Goal: Transaction & Acquisition: Book appointment/travel/reservation

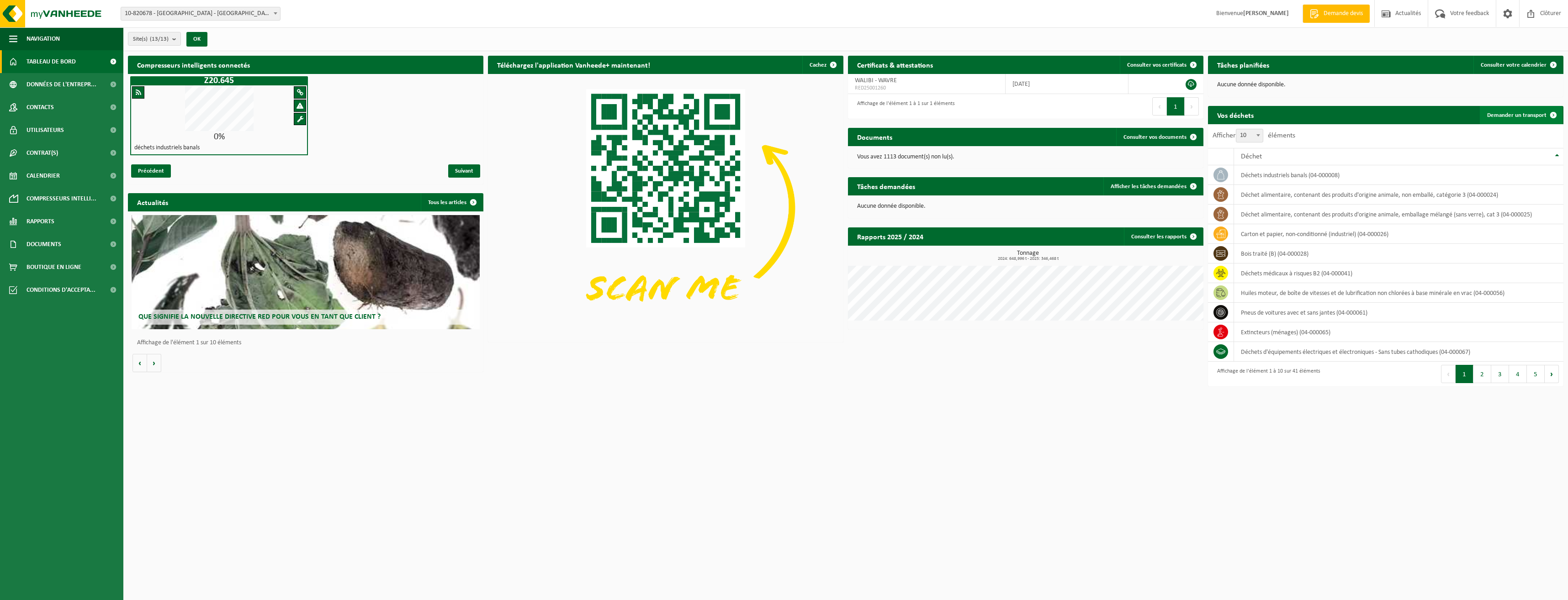
click at [1521, 112] on span "Demander un transport" at bounding box center [1516, 116] width 59 height 6
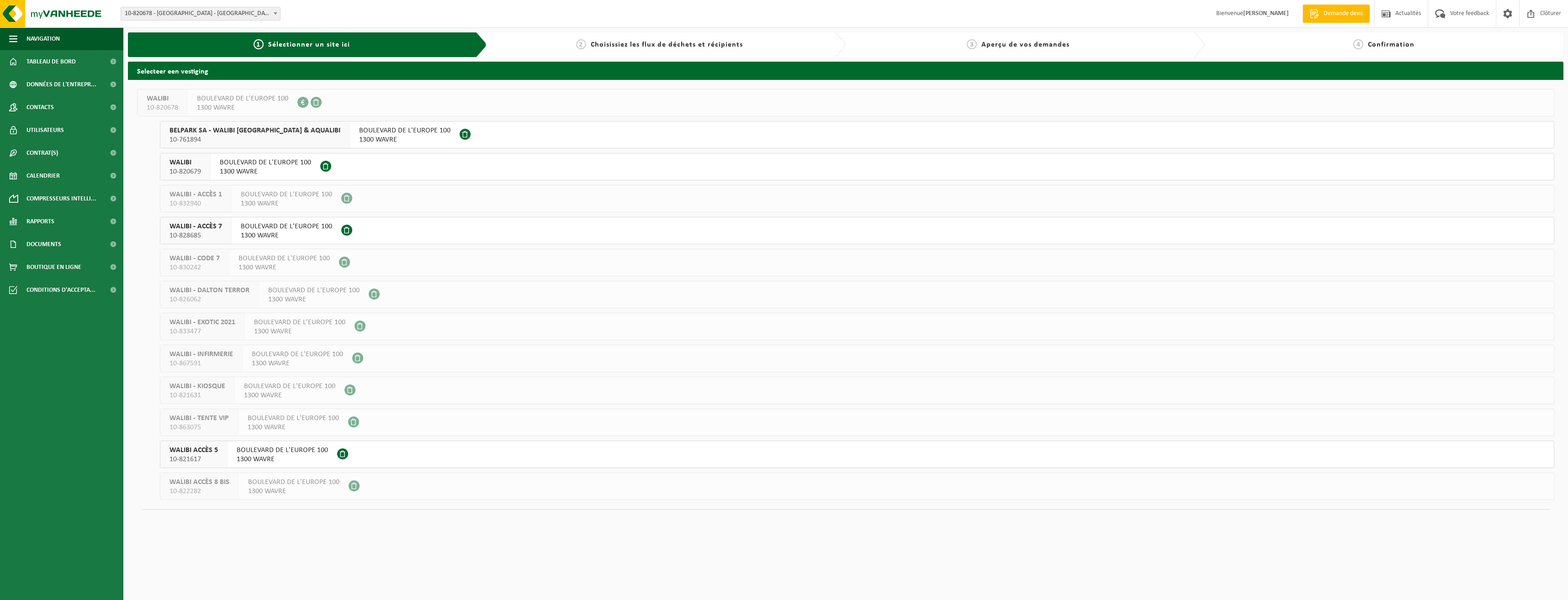
click at [265, 462] on span "1300 WAVRE" at bounding box center [282, 459] width 91 height 9
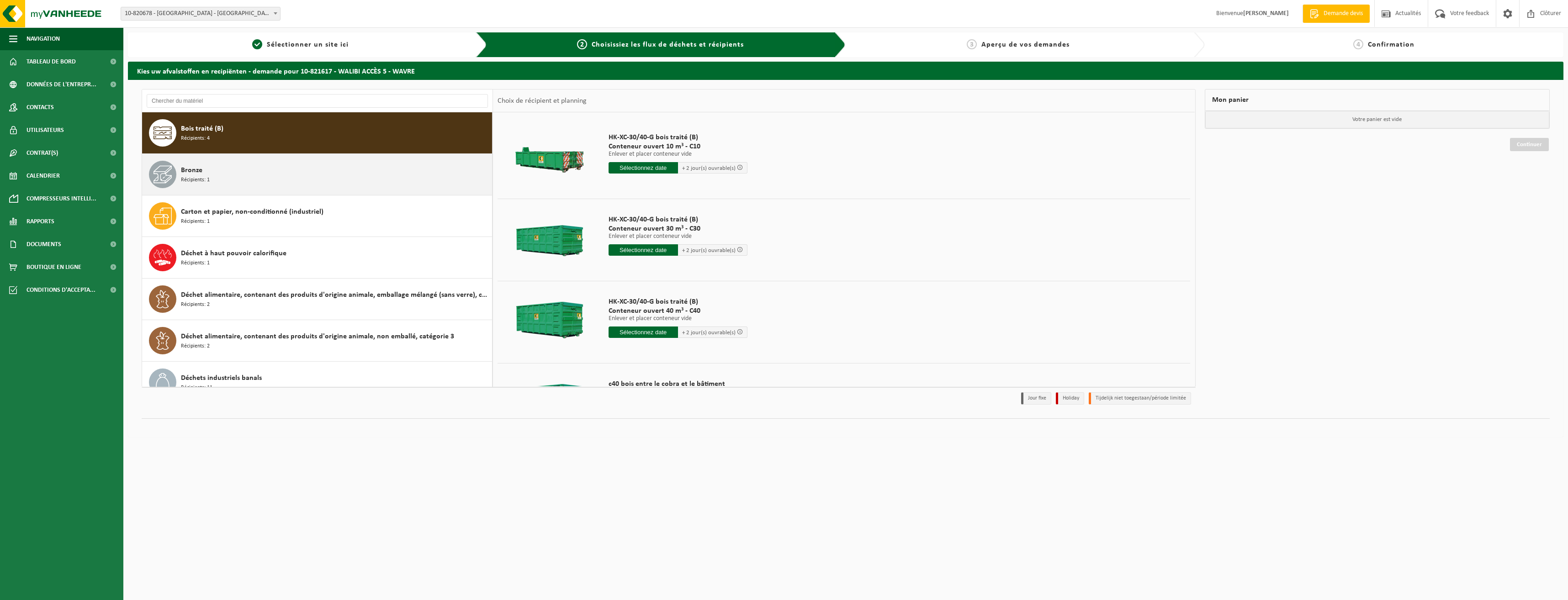
click at [249, 188] on div "Bronze Récipients: 1" at bounding box center [317, 174] width 351 height 41
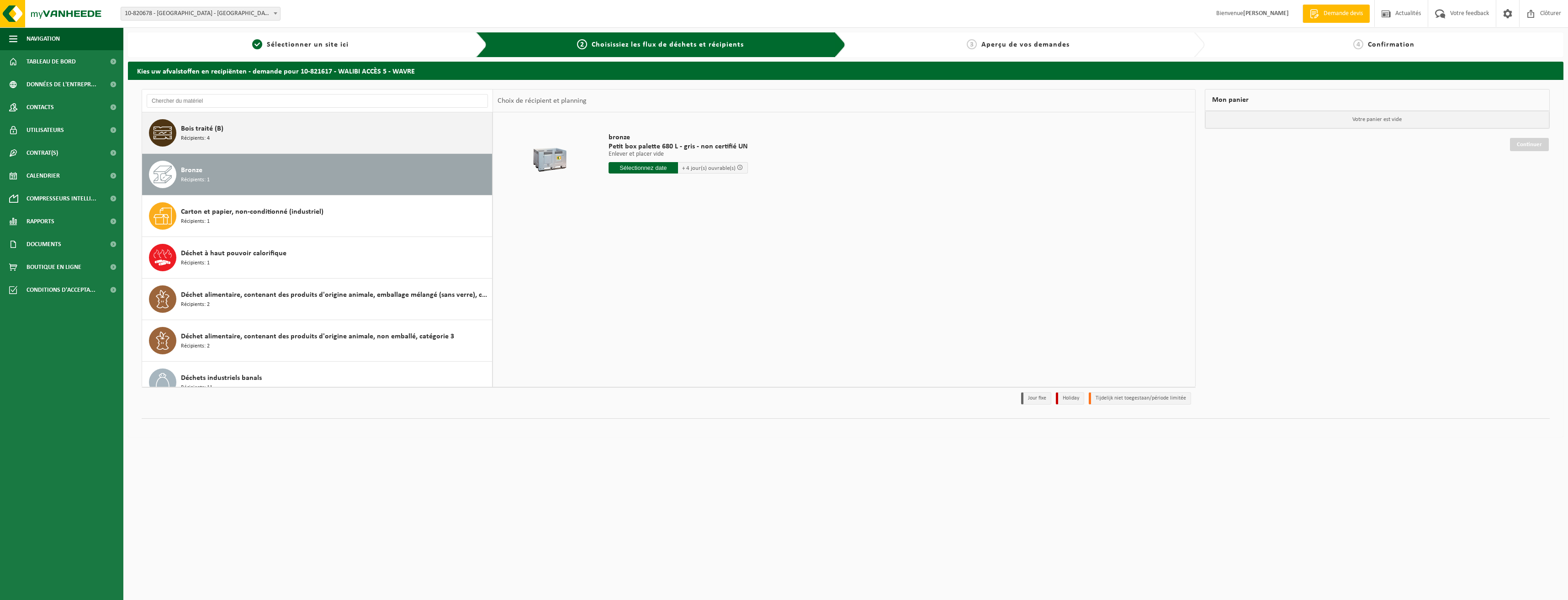
click at [292, 141] on div "Bois traité (B) Récipients: 4" at bounding box center [335, 133] width 309 height 27
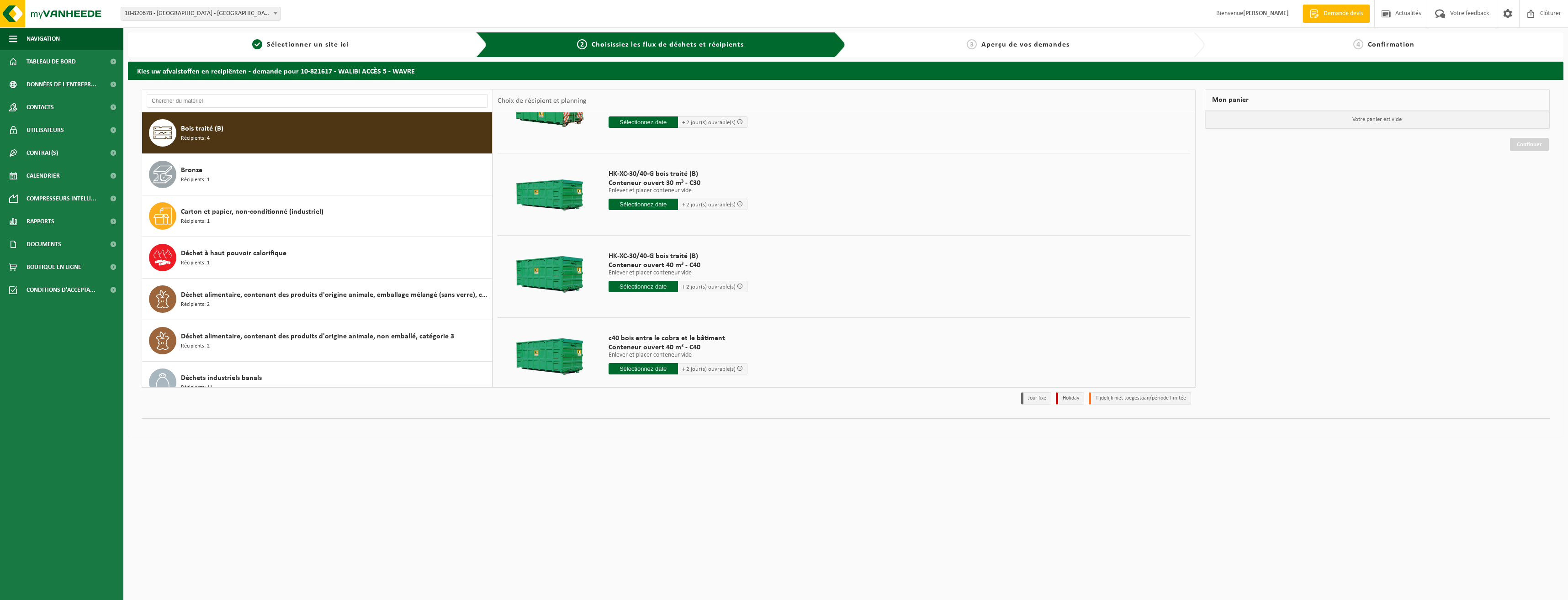
scroll to position [63, 0]
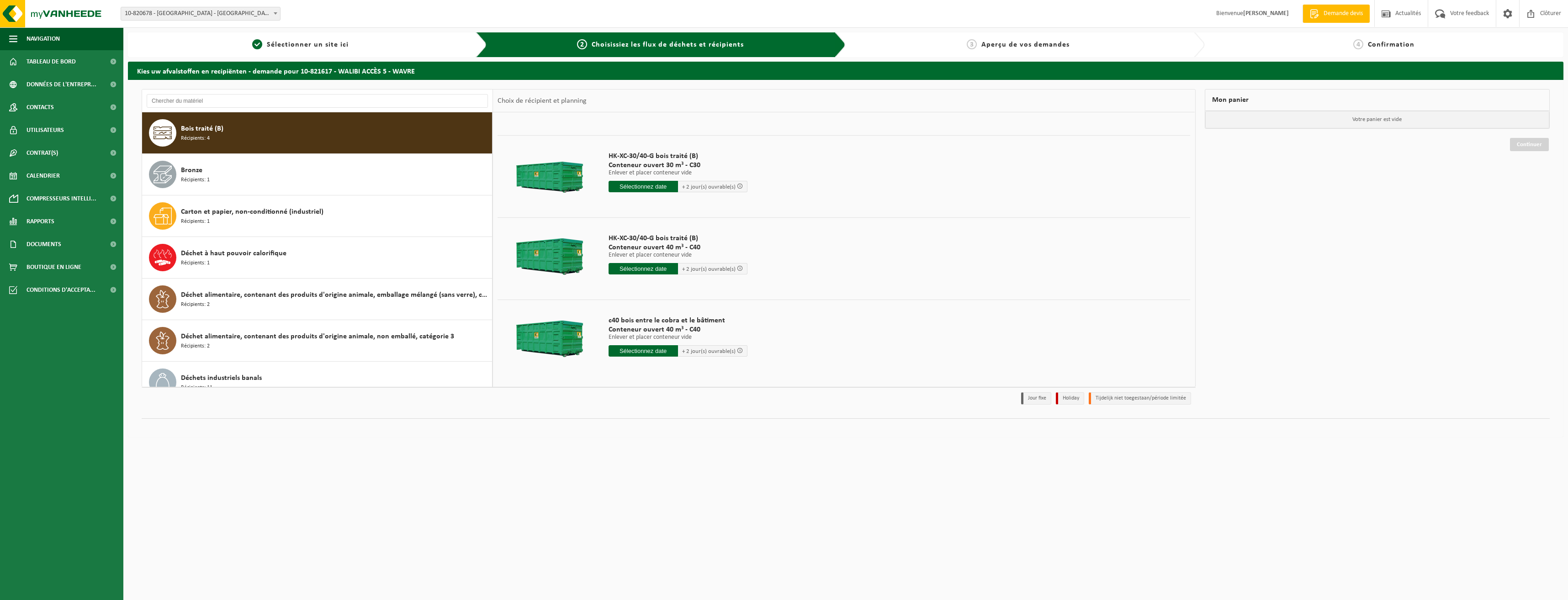
click at [634, 268] on input "text" at bounding box center [643, 269] width 70 height 12
click at [639, 369] on div "19" at bounding box center [631, 364] width 16 height 15
type input "à partir de [DATE]"
type input "[DATE]"
type input "2025-08-19"
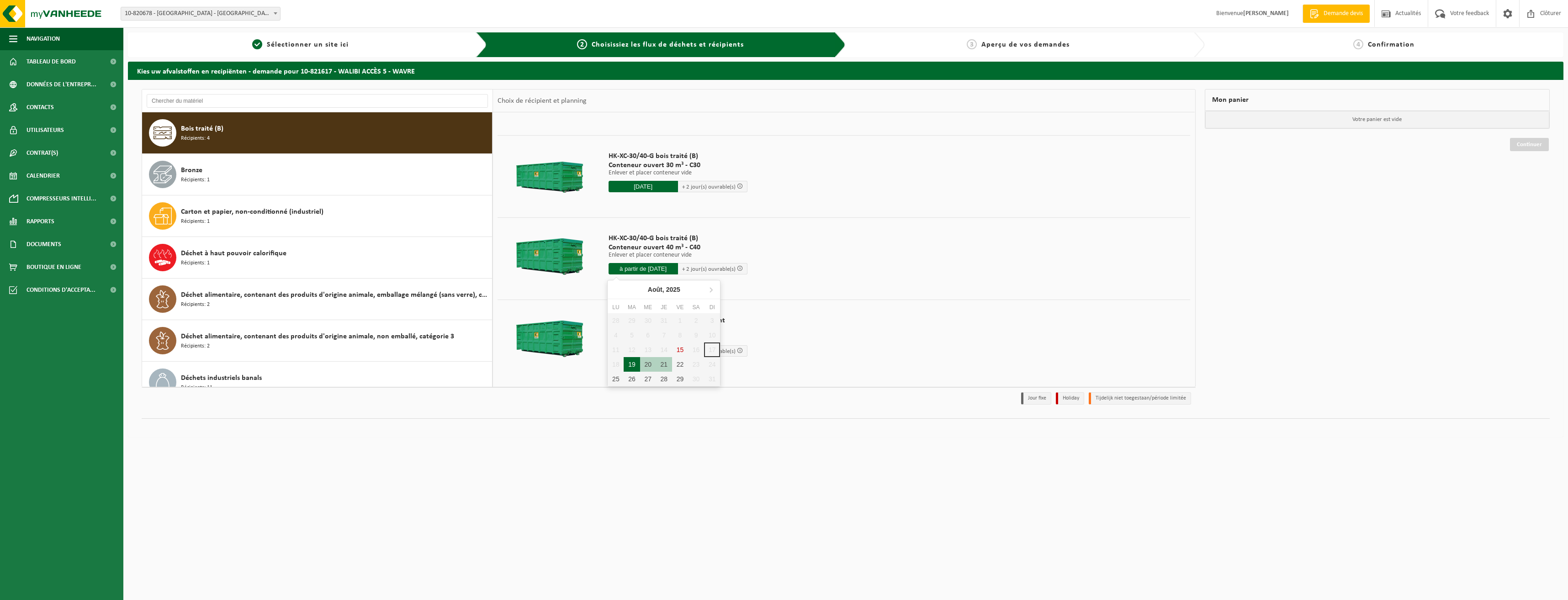
type input "2025-08-19"
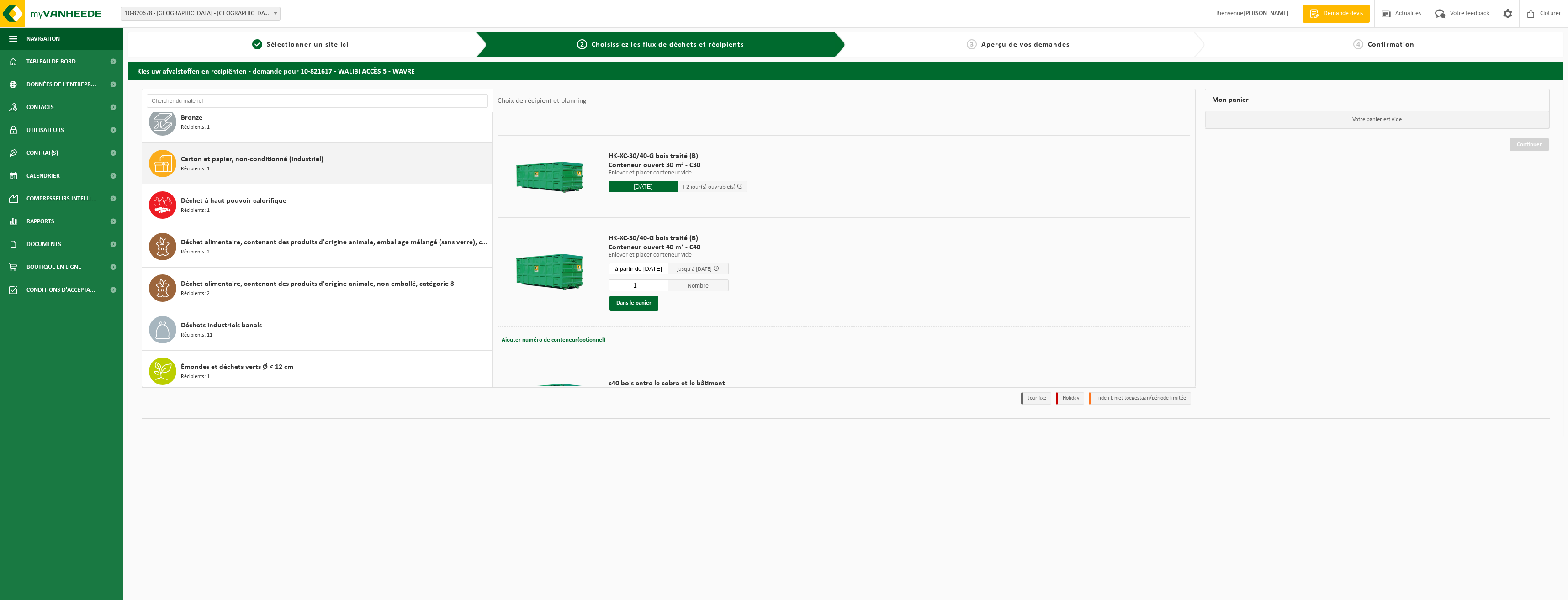
scroll to position [0, 0]
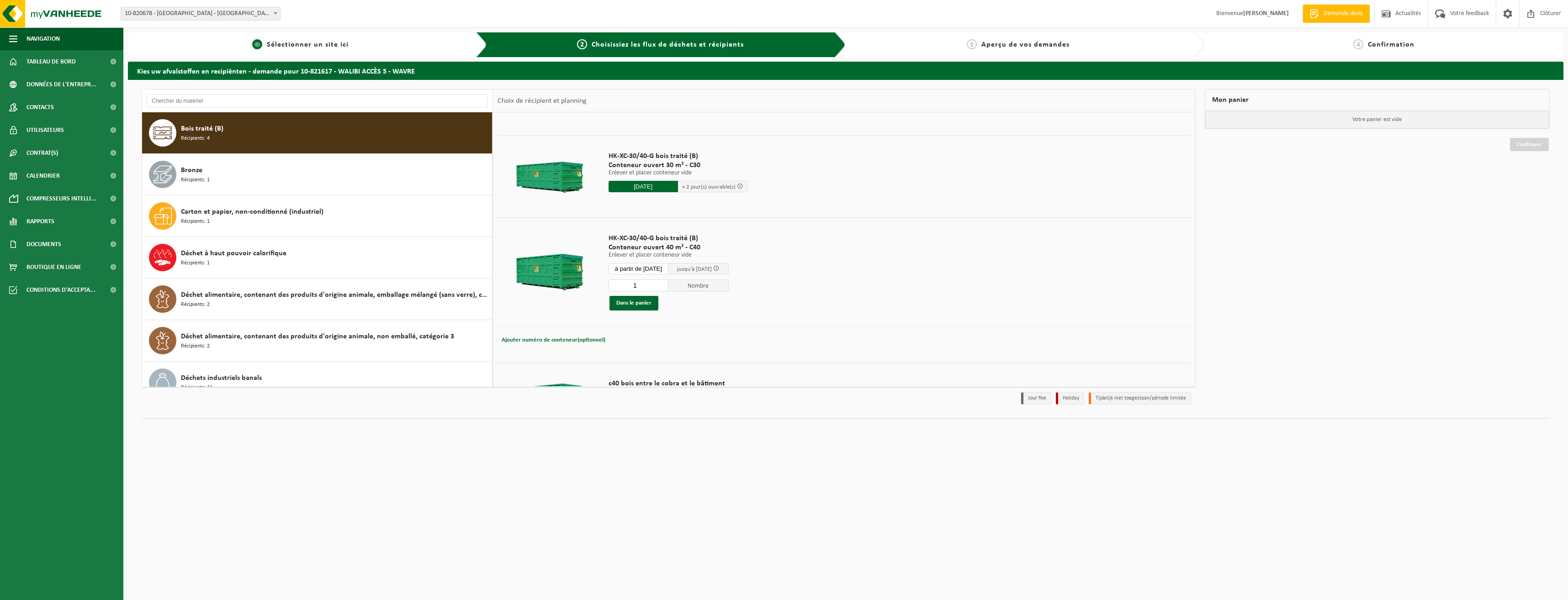
click at [336, 48] on span "Sélectionner un site ici" at bounding box center [308, 45] width 82 height 7
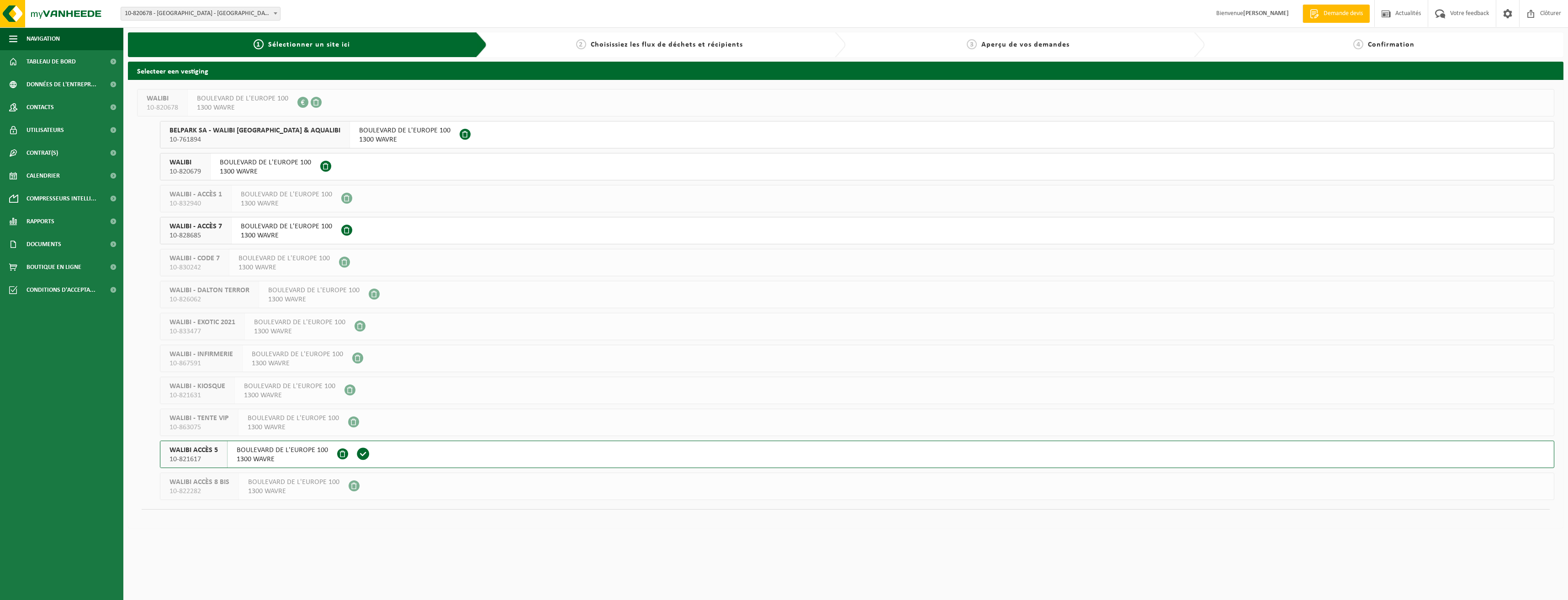
click at [230, 138] on span "10-761894" at bounding box center [255, 140] width 171 height 9
click at [282, 139] on span "10-761894" at bounding box center [255, 140] width 171 height 9
click at [359, 135] on span "BOULEVARD DE L'EUROPE 100" at bounding box center [405, 130] width 91 height 9
click at [266, 141] on span "10-761894" at bounding box center [255, 140] width 171 height 9
click at [479, 133] on span at bounding box center [486, 134] width 14 height 14
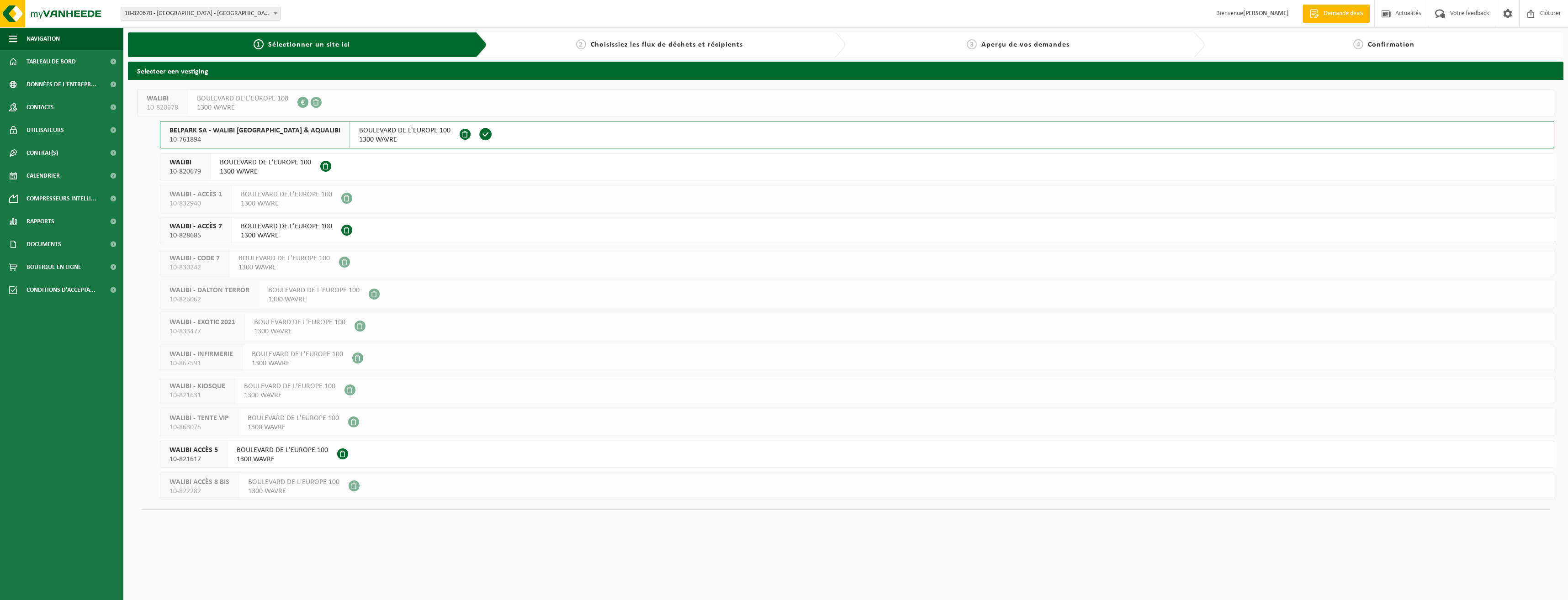
click at [195, 134] on span "BELPARK SA - WALIBI BELGIUM & AQUALIBI" at bounding box center [255, 130] width 171 height 9
click at [187, 162] on span "WALIBI" at bounding box center [185, 162] width 31 height 9
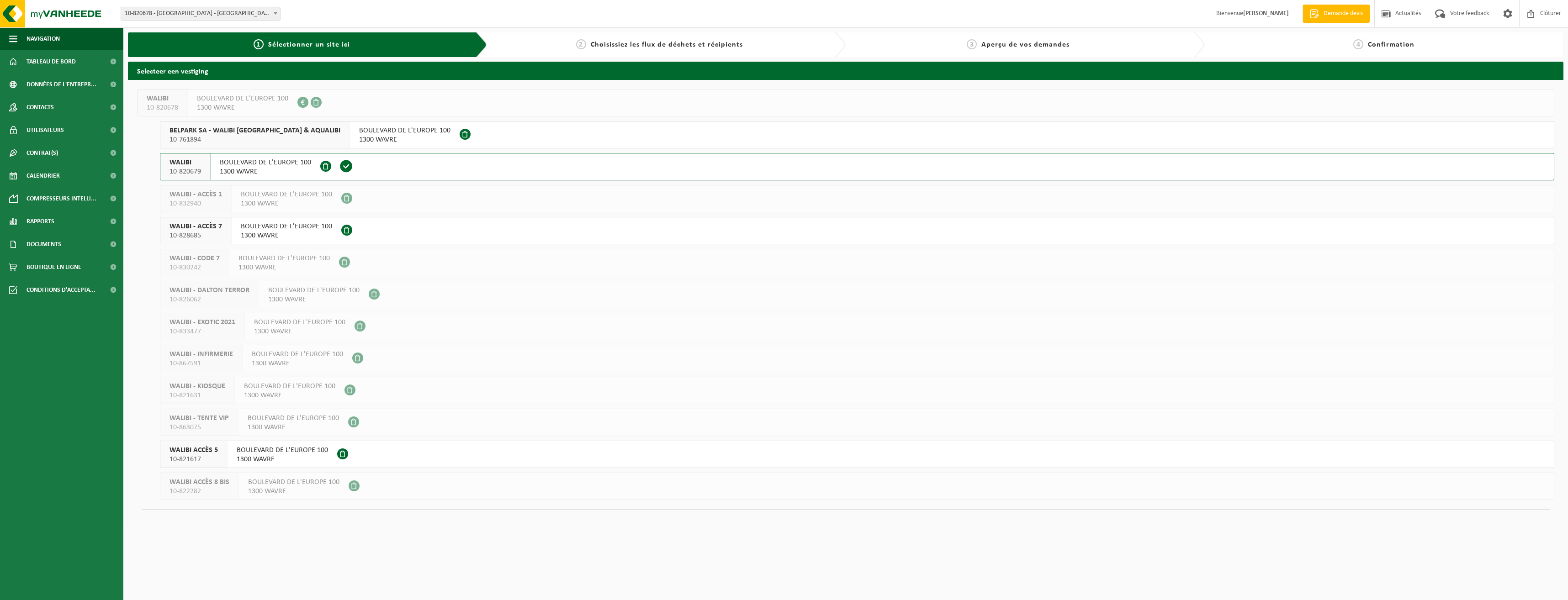
click at [187, 162] on span "WALIBI" at bounding box center [185, 162] width 31 height 9
click at [289, 455] on span "1300 WAVRE" at bounding box center [282, 459] width 91 height 9
click at [182, 457] on span "10-821617" at bounding box center [194, 459] width 48 height 9
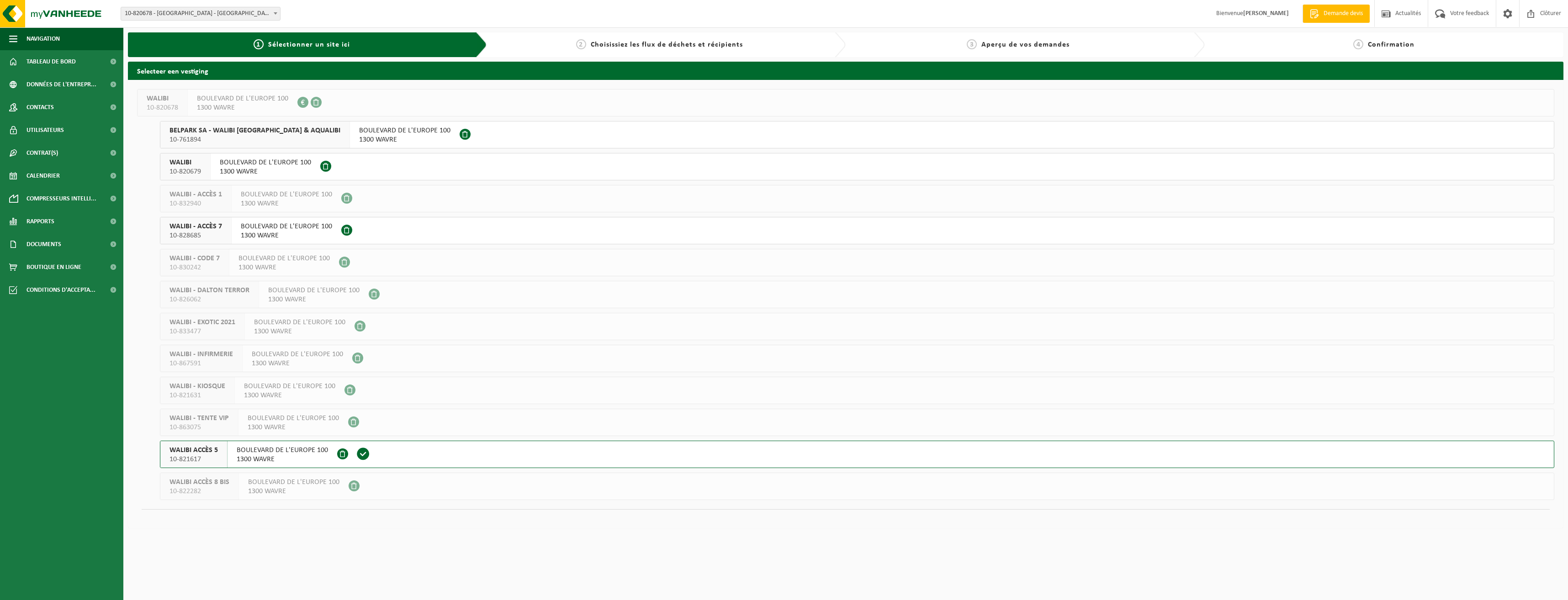
click at [182, 457] on span "10-821617" at bounding box center [194, 459] width 48 height 9
click at [321, 50] on div "1 Sélectionner un site ici" at bounding box center [302, 45] width 334 height 11
click at [191, 134] on span "BELPARK SA - WALIBI BELGIUM & AQUALIBI" at bounding box center [255, 130] width 171 height 9
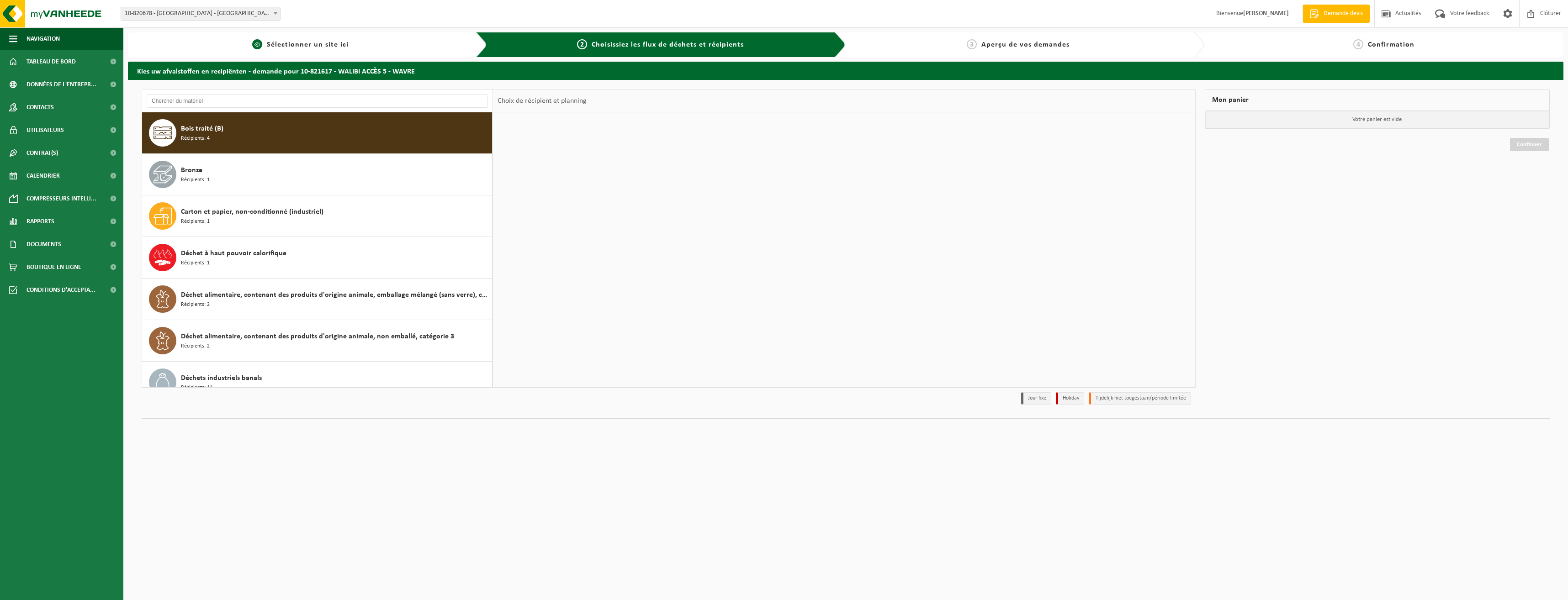
click at [434, 53] on div "1 Sélectionner un site ici" at bounding box center [308, 45] width 359 height 25
click at [303, 48] on span "Sélectionner un site ici" at bounding box center [308, 45] width 82 height 7
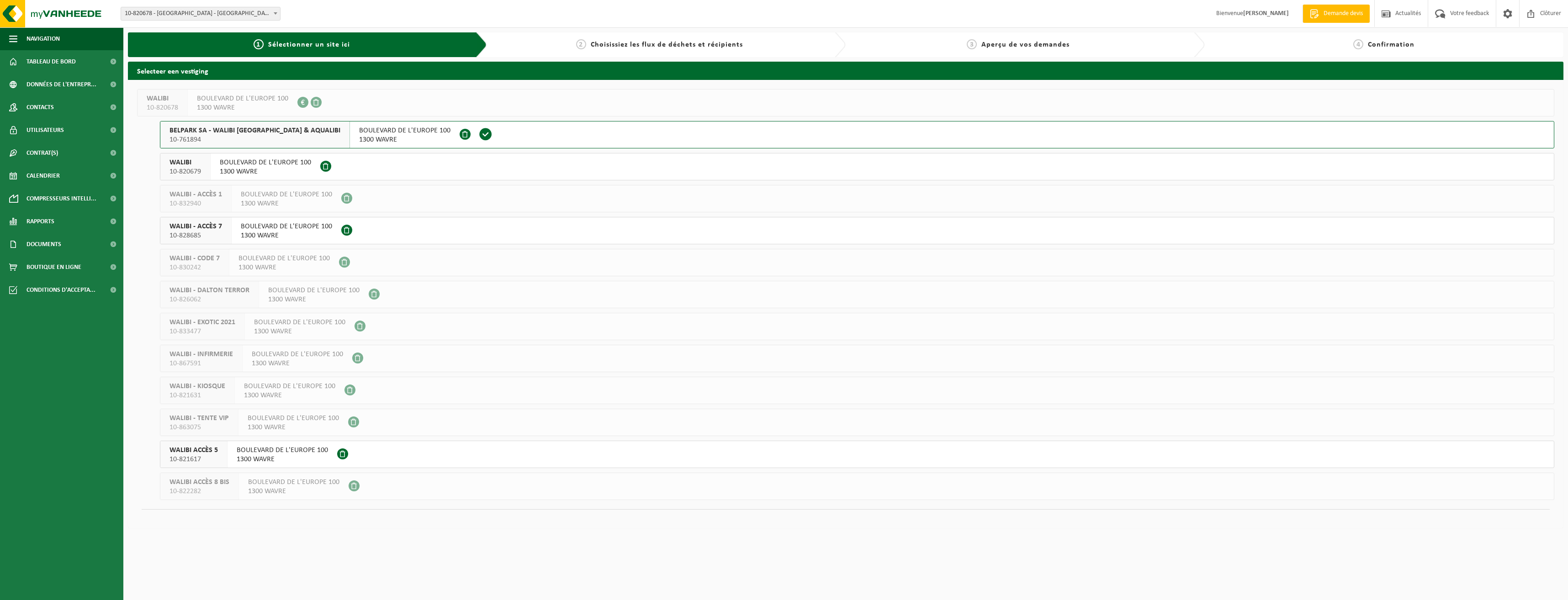
click at [246, 136] on span "10-761894" at bounding box center [255, 140] width 171 height 9
click at [184, 163] on span "WALIBI" at bounding box center [185, 162] width 31 height 9
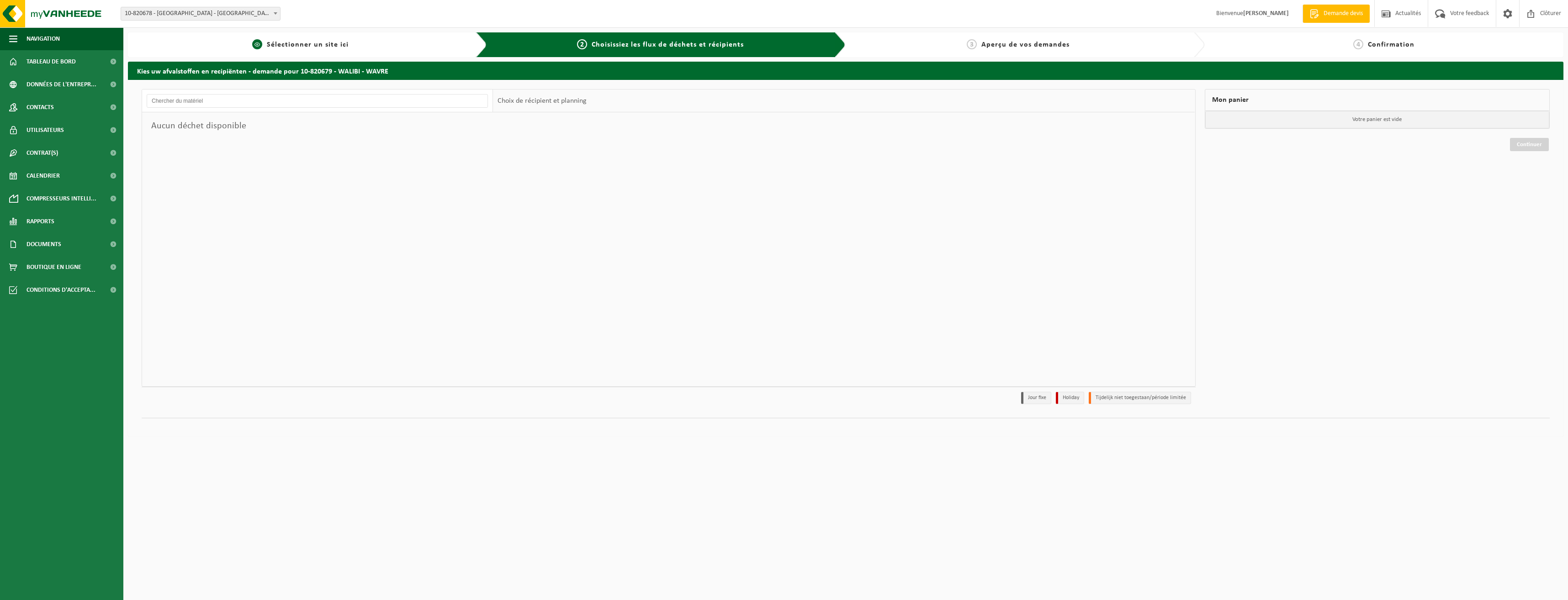
click at [382, 46] on link "1 Sélectionner un site ici" at bounding box center [301, 45] width 336 height 11
click at [271, 38] on div "1 Sélectionner un site ici" at bounding box center [308, 45] width 359 height 25
drag, startPoint x: 271, startPoint y: 38, endPoint x: 266, endPoint y: 46, distance: 9.4
click at [266, 46] on link "1 Sélectionner un site ici" at bounding box center [301, 45] width 336 height 11
click at [260, 44] on span "1" at bounding box center [257, 44] width 10 height 10
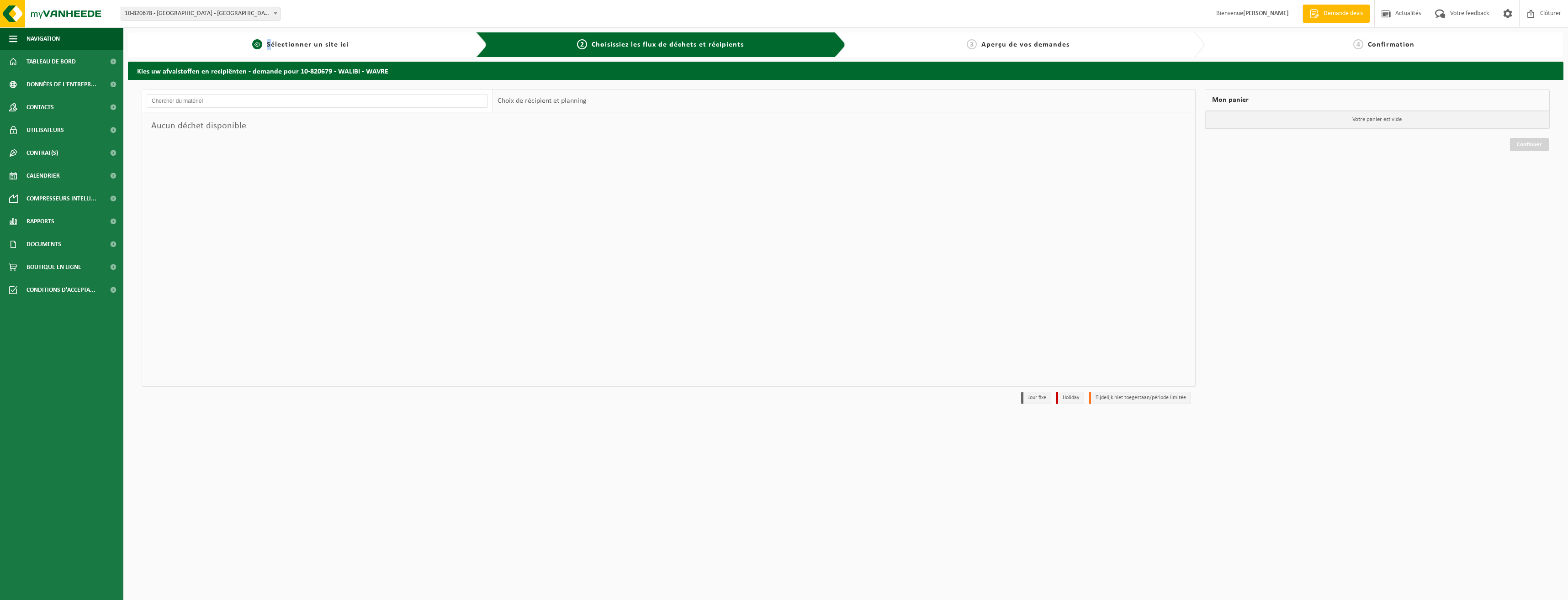
click at [260, 44] on span "1" at bounding box center [257, 44] width 10 height 10
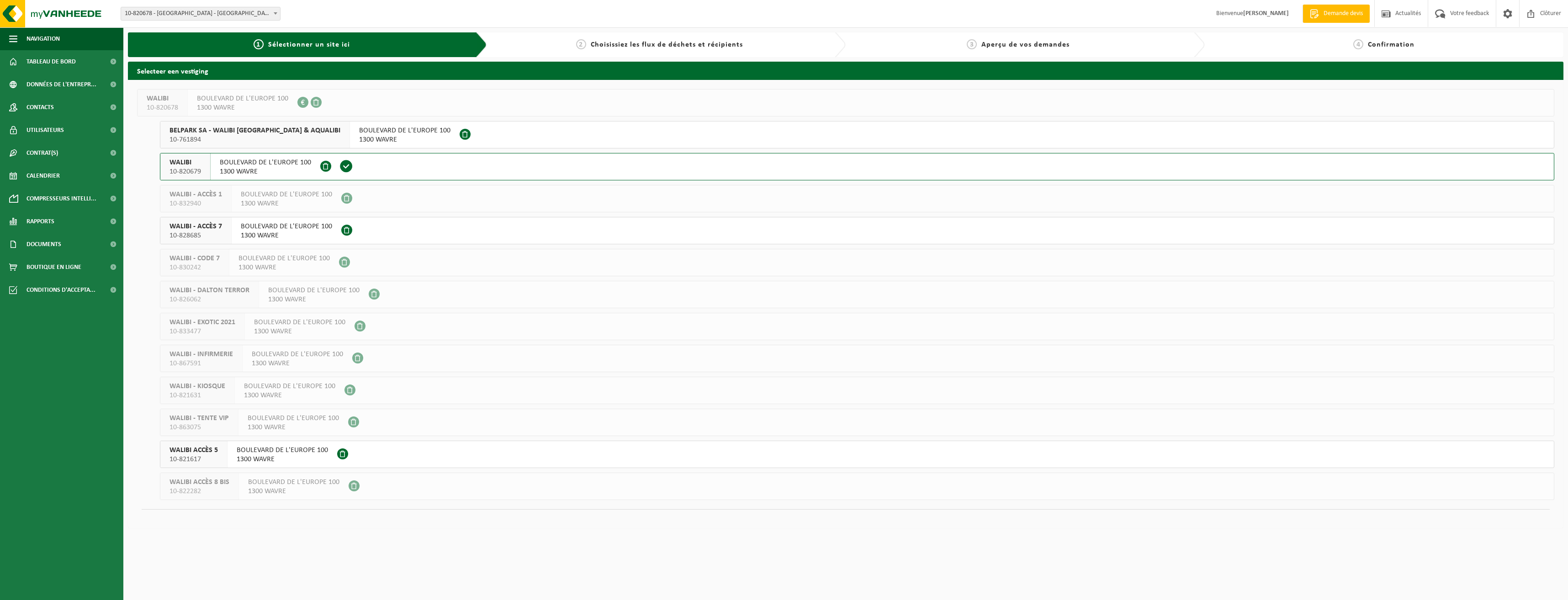
click at [270, 137] on span "10-761894" at bounding box center [255, 140] width 171 height 9
click at [666, 53] on div "2 Choisissiez les flux de déchets et récipients" at bounding box center [666, 45] width 359 height 25
click at [665, 47] on span "Choisissiez les flux de déchets et récipients" at bounding box center [666, 45] width 152 height 7
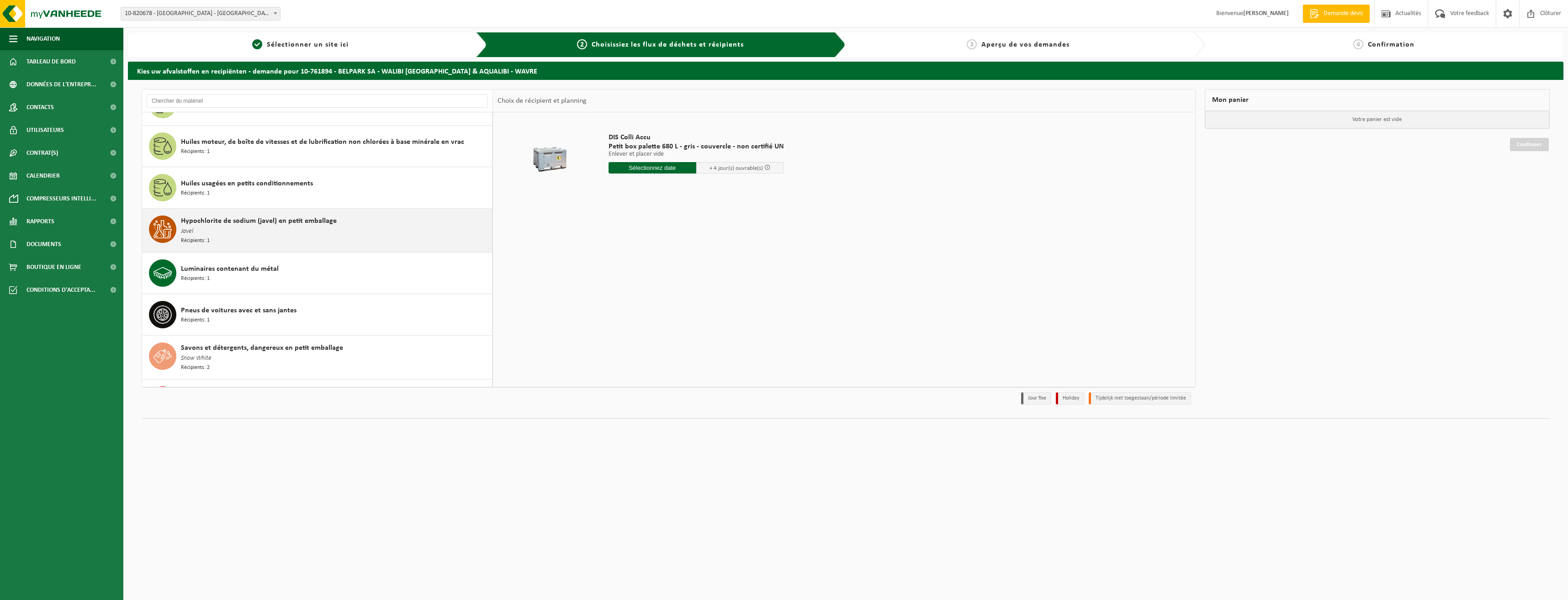
scroll to position [934, 0]
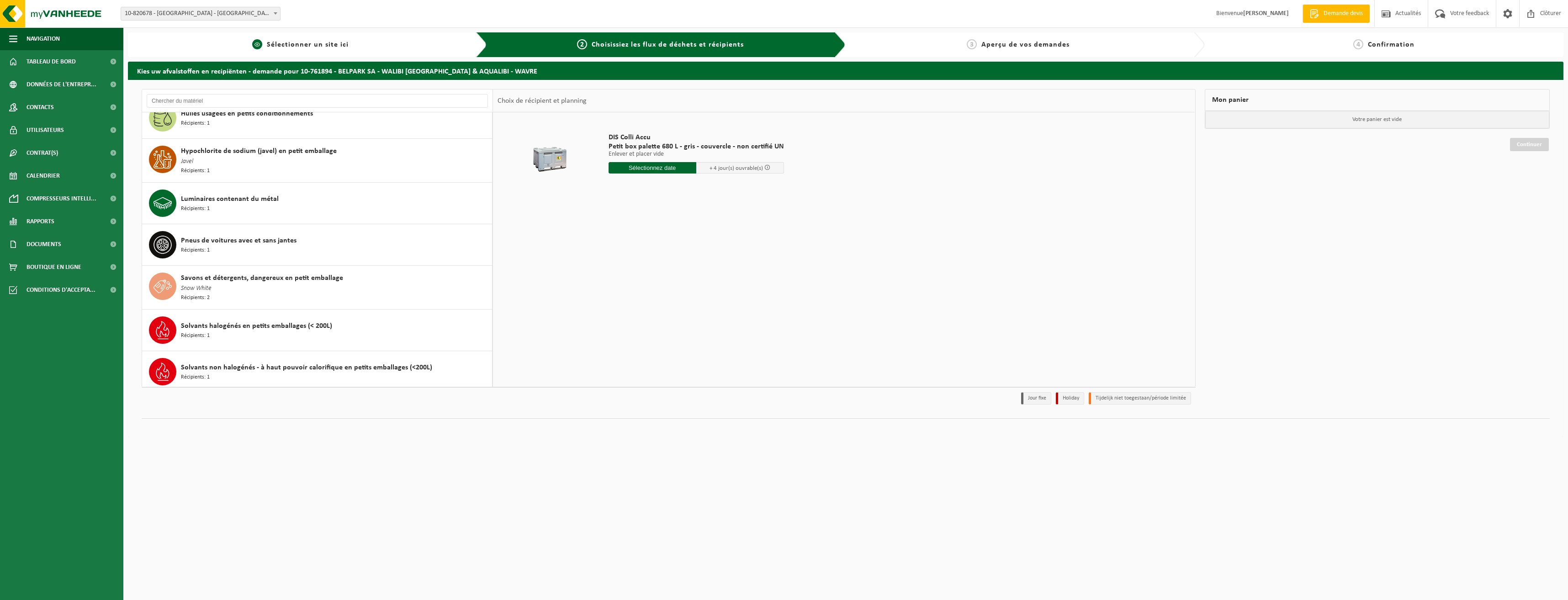
click at [332, 39] on div "1 Sélectionner un site ici" at bounding box center [308, 45] width 359 height 25
click at [332, 48] on span "Sélectionner un site ici" at bounding box center [308, 45] width 82 height 7
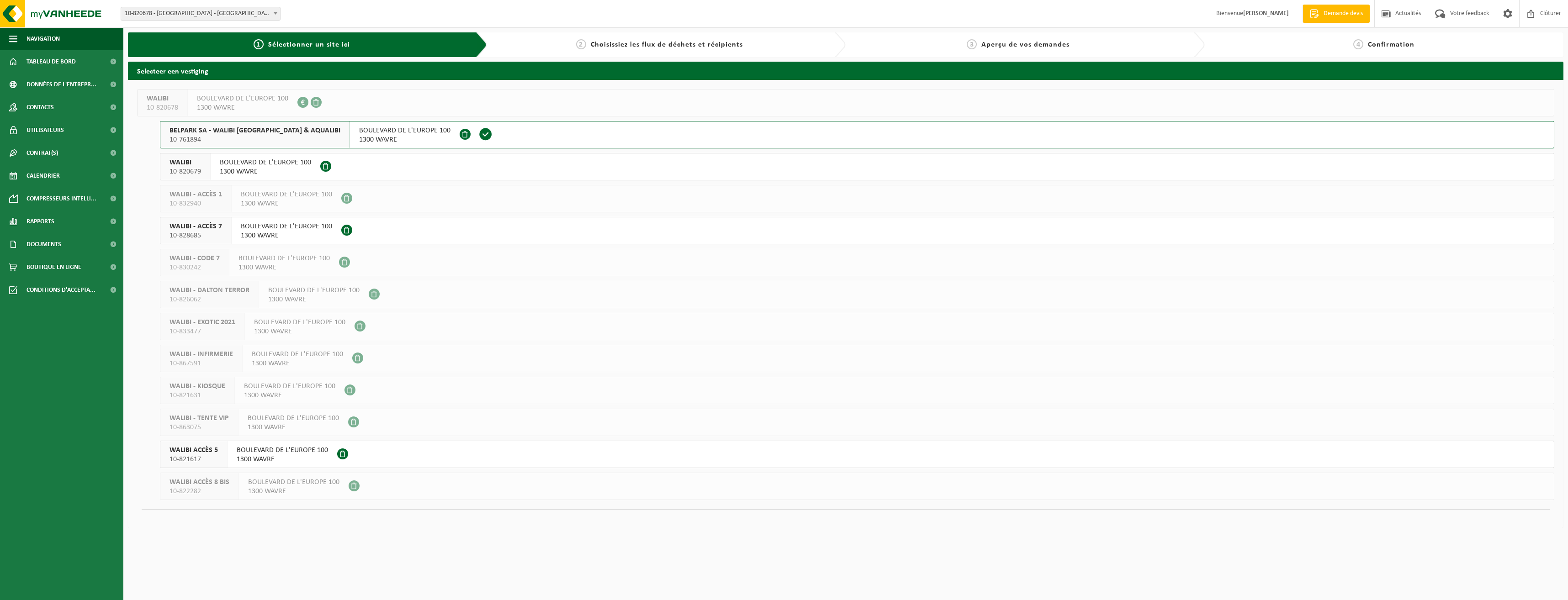
click at [201, 451] on span "WALIBI ACCÈS 5" at bounding box center [194, 451] width 48 height 9
click at [673, 42] on span "Choisissiez les flux de déchets et récipients" at bounding box center [666, 45] width 152 height 7
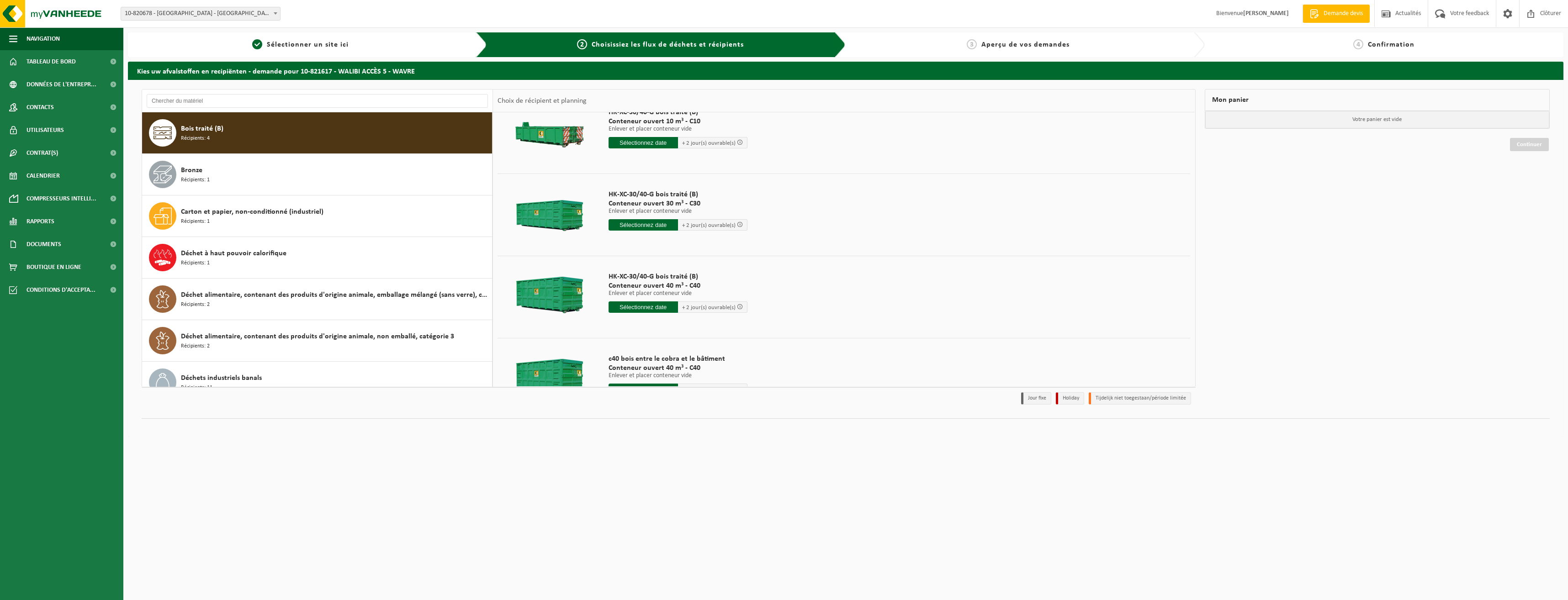
scroll to position [63, 0]
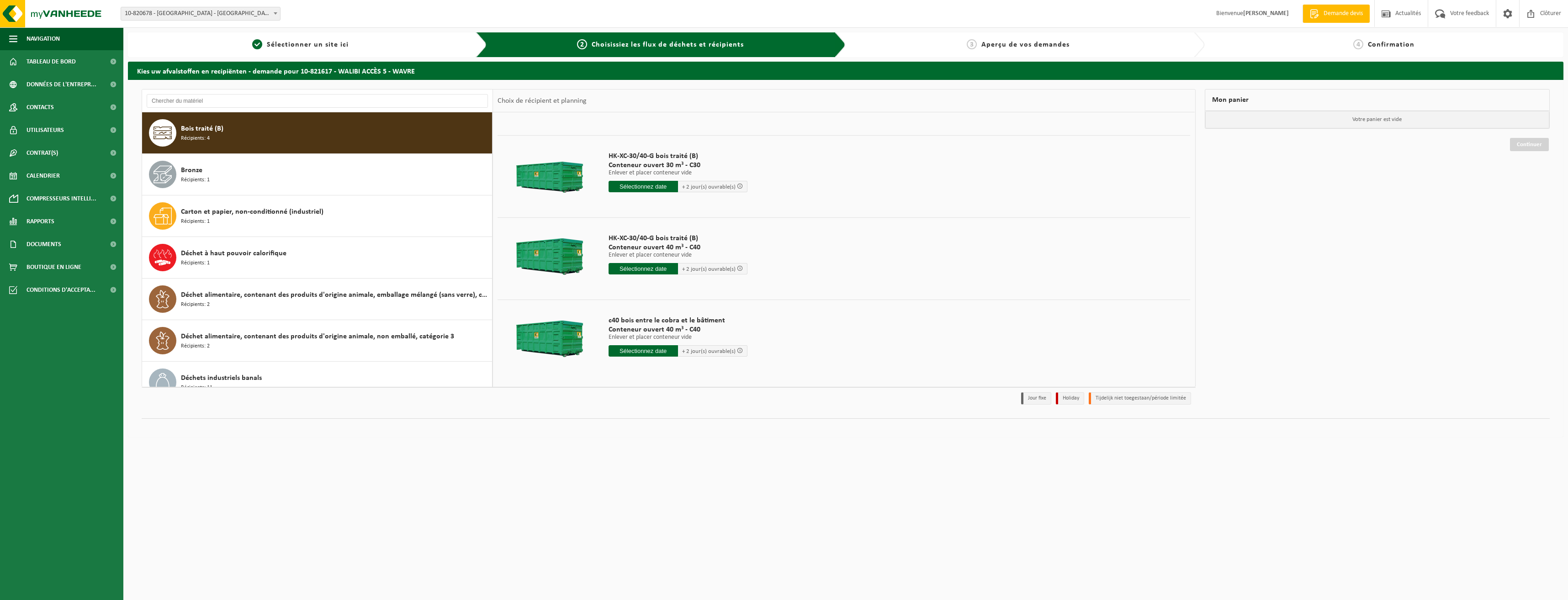
click at [653, 270] on input "text" at bounding box center [643, 269] width 70 height 12
click at [636, 362] on div "19" at bounding box center [631, 364] width 16 height 15
type input "à partir de [DATE]"
type input "[DATE]"
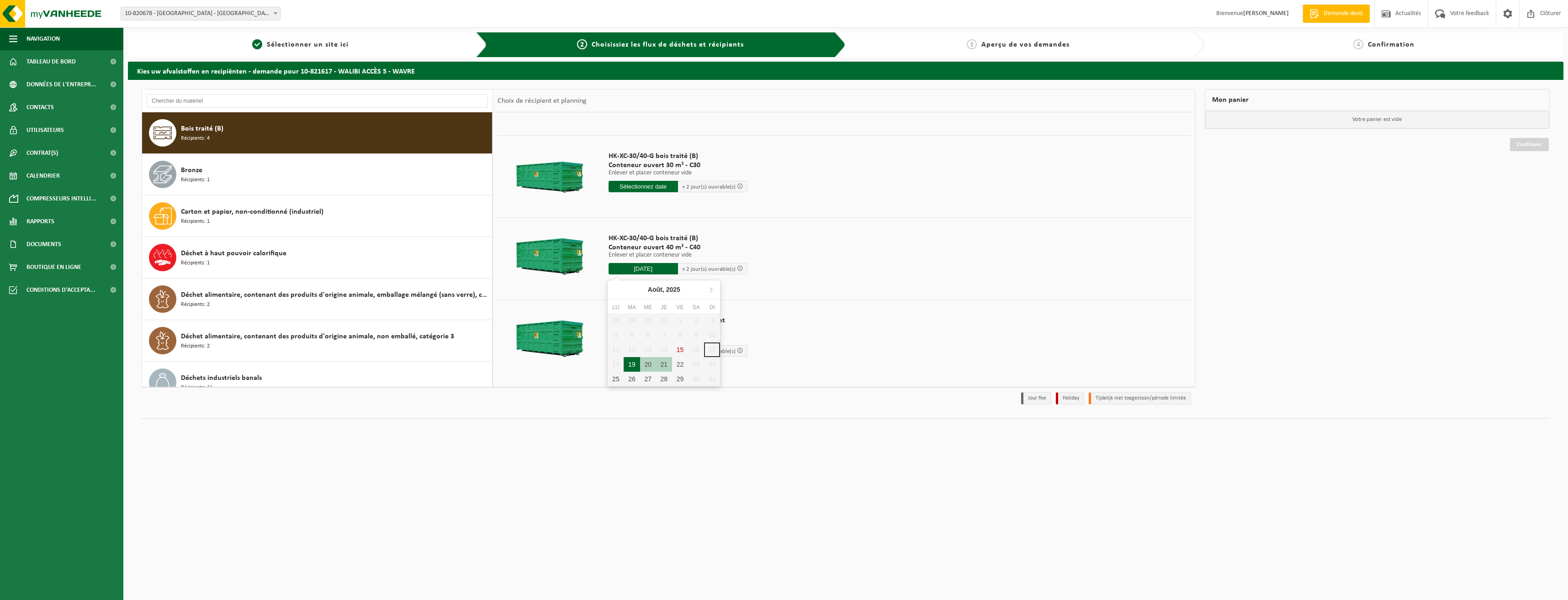
type input "2025-08-19"
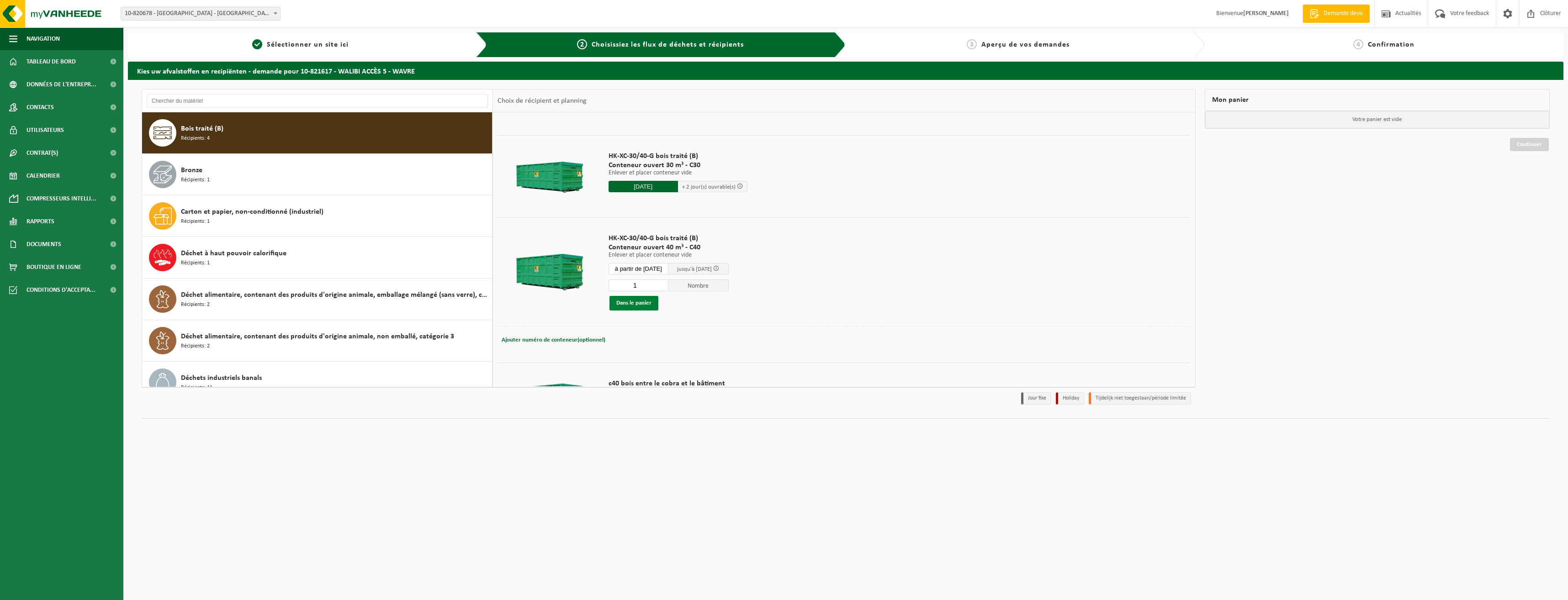
click at [648, 305] on button "Dans le panier" at bounding box center [634, 303] width 49 height 15
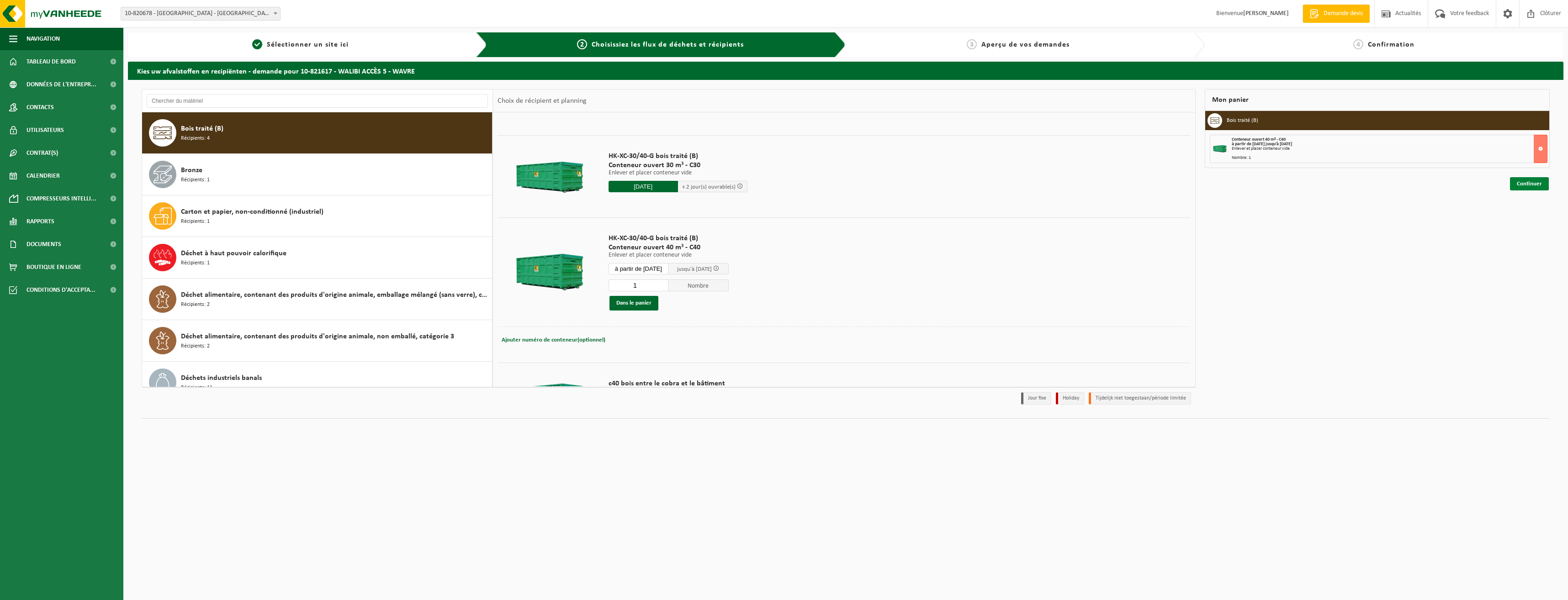
click at [1535, 181] on link "Continuer" at bounding box center [1530, 184] width 39 height 13
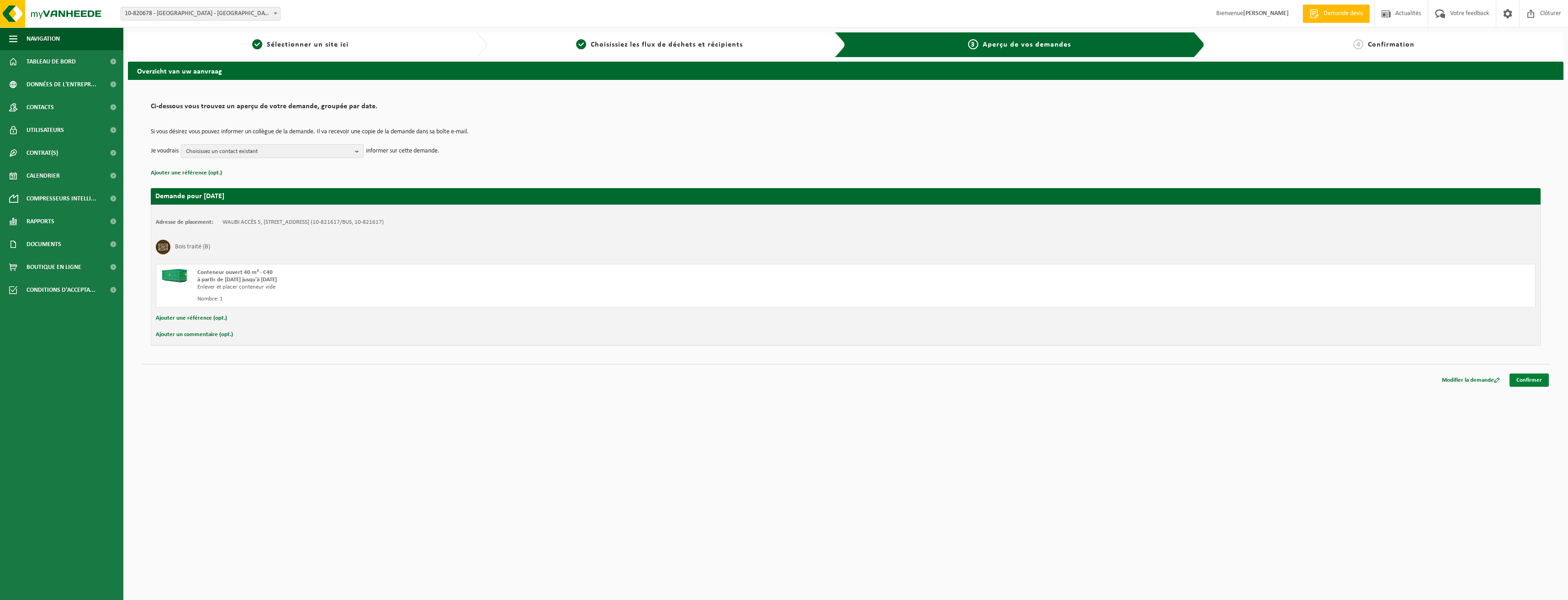
click at [1526, 378] on link "Confirmer" at bounding box center [1529, 380] width 39 height 13
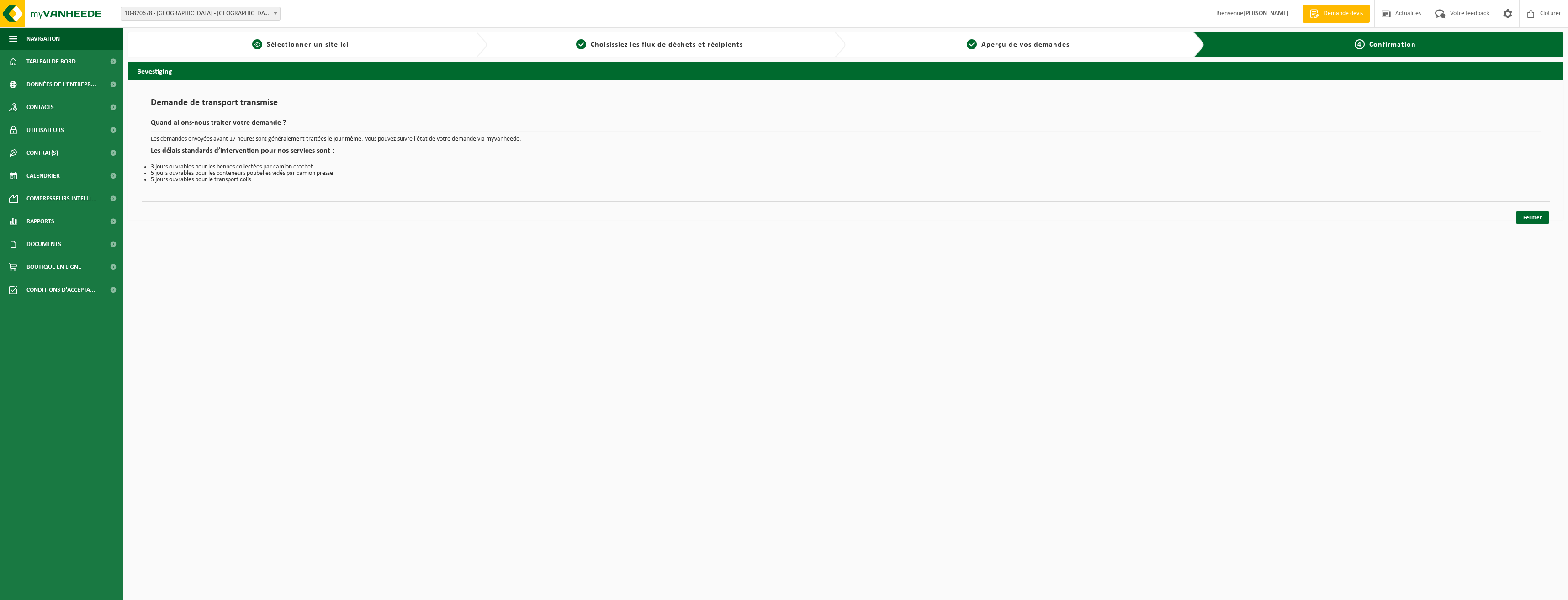
click at [354, 45] on link "1 Sélectionner un site ici" at bounding box center [301, 45] width 336 height 11
